Goal: Navigation & Orientation: Find specific page/section

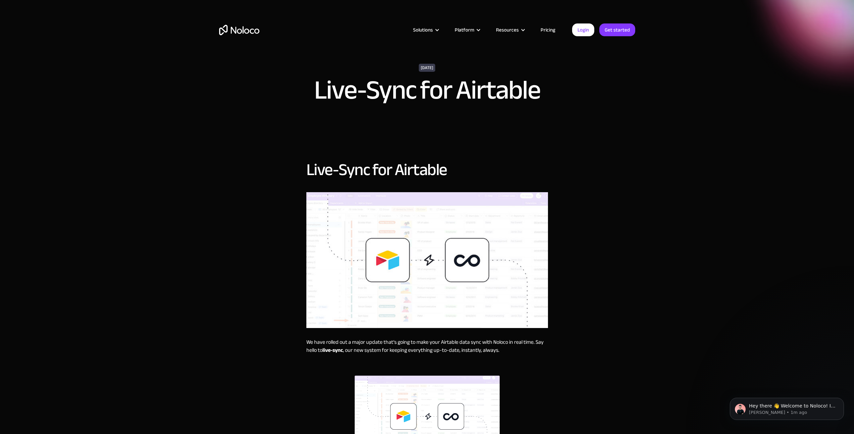
click at [249, 32] on img "home" at bounding box center [239, 30] width 40 height 10
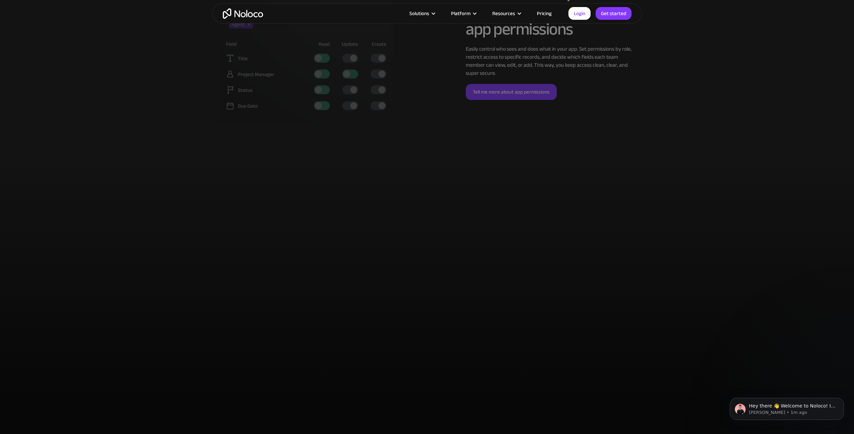
scroll to position [1921, 0]
